Goal: Communication & Community: Answer question/provide support

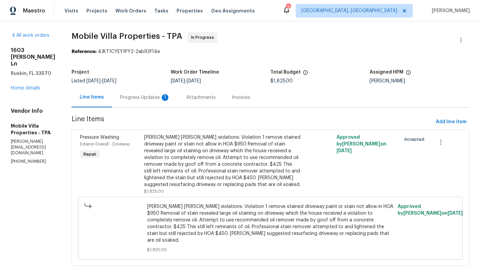
click at [129, 95] on div "Progress Updates 1" at bounding box center [145, 97] width 50 height 7
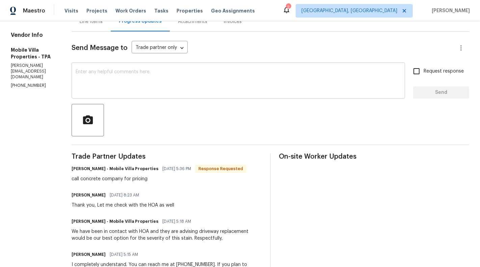
scroll to position [73, 0]
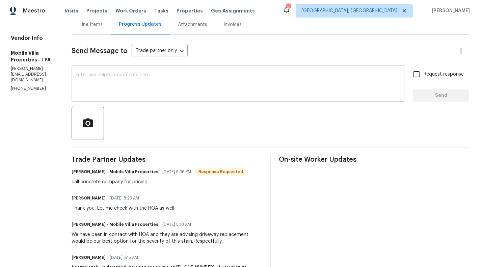
click at [203, 98] on div "x ​" at bounding box center [237, 84] width 333 height 34
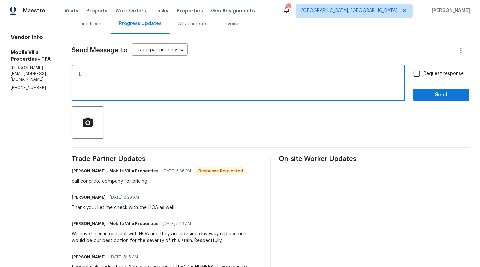
scroll to position [76, 0]
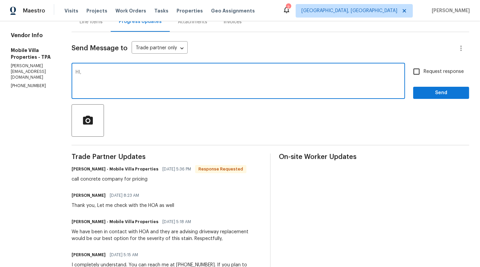
paste textarea "you may proceed with replacing the driveway without an application. Please be s…"
drag, startPoint x: 228, startPoint y: 72, endPoint x: 286, endPoint y: 72, distance: 58.7
click at [286, 72] on textarea "HI, you may proceed with replacing the driveway without an application. Please …" at bounding box center [238, 82] width 325 height 24
paste textarea "original concrete no paint added. Thank you."
drag, startPoint x: 363, startPoint y: 71, endPoint x: 406, endPoint y: 73, distance: 43.2
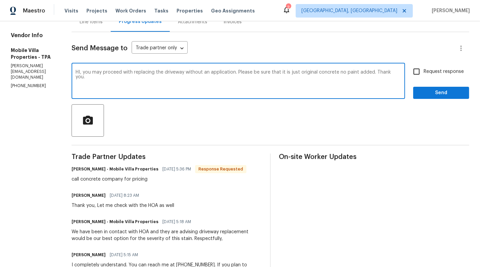
click at [406, 71] on div "HI, you may proceed with replacing the driveway without an application. Please …" at bounding box center [269, 81] width 397 height 34
paste textarea "Thank you."
type textarea "HI, you may proceed with replacing the driveway without an application. Please …"
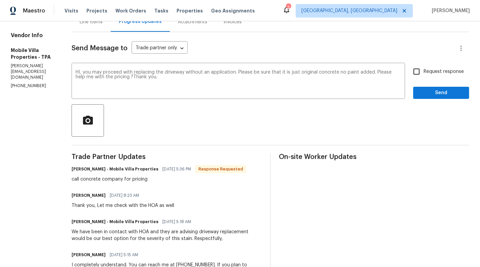
click at [433, 73] on span "Request response" at bounding box center [443, 71] width 40 height 7
click at [423, 73] on input "Request response" at bounding box center [416, 71] width 14 height 14
checkbox input "true"
click at [440, 98] on button "Send" at bounding box center [441, 93] width 56 height 12
